Goal: Check status: Check status

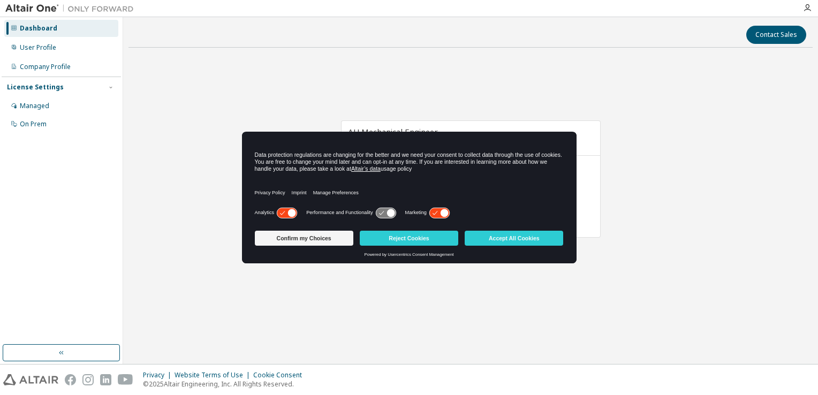
click at [208, 236] on div "AU Mechanical Engineer Expires on January 1, 2026 UTC 40 of 120 ALTAIR UNITS US…" at bounding box center [470, 184] width 684 height 257
click at [323, 241] on button "Confirm my Choices" at bounding box center [304, 238] width 98 height 15
